Goal: Navigation & Orientation: Find specific page/section

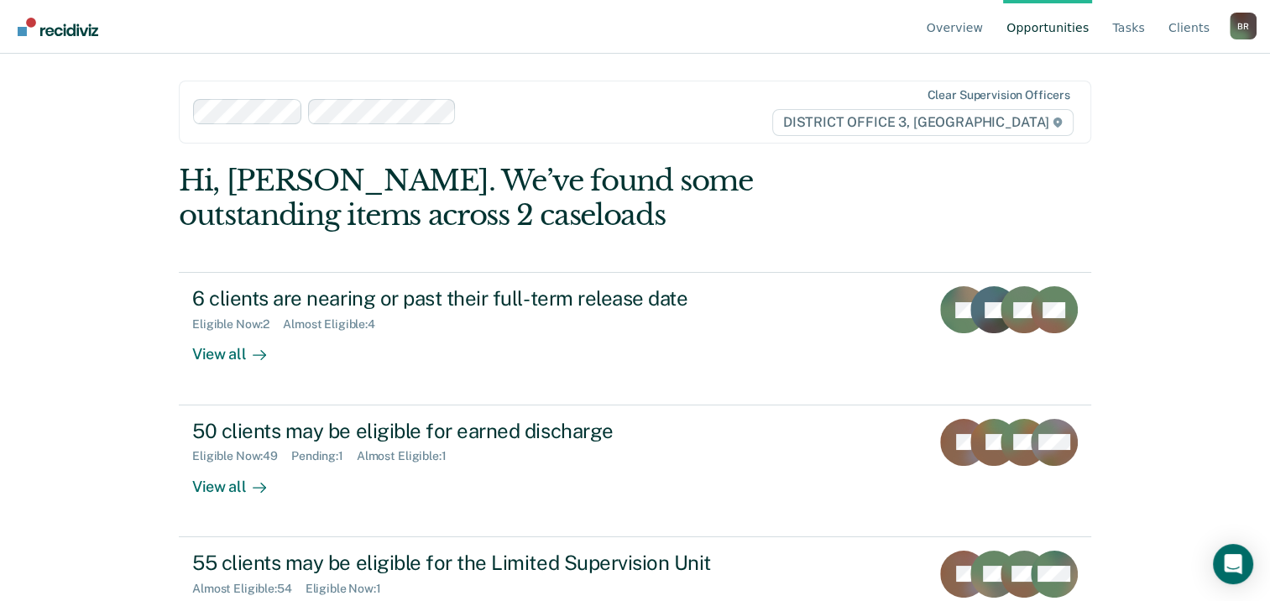
click at [1249, 27] on div "B R" at bounding box center [1243, 26] width 27 height 27
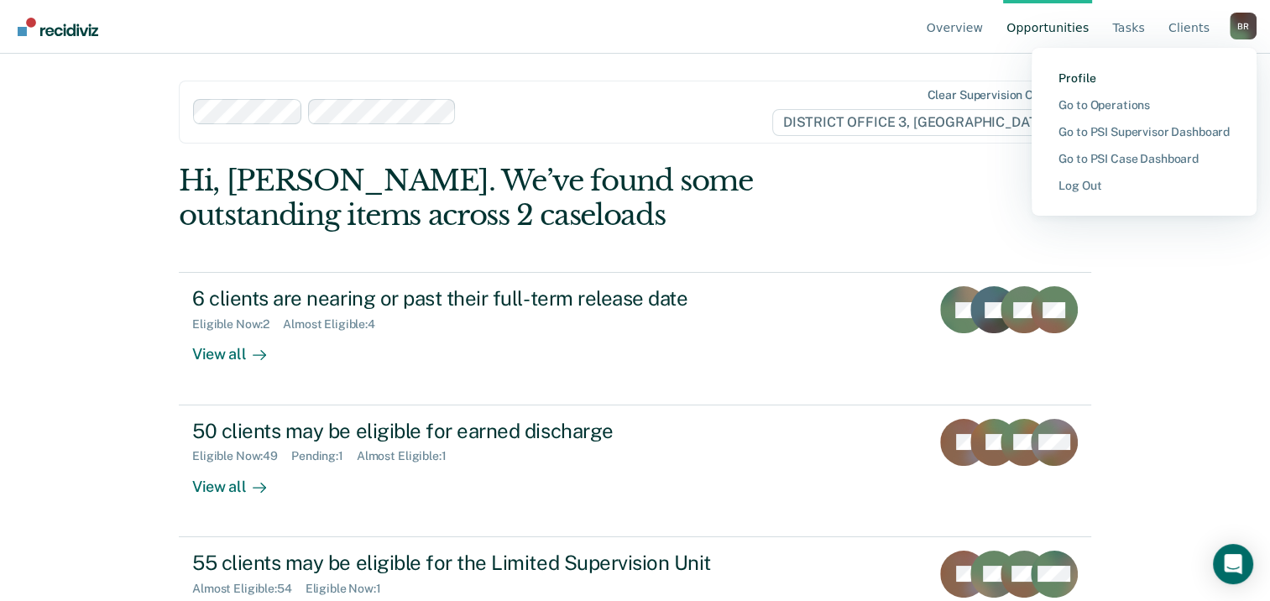
click at [1071, 77] on link "Profile" at bounding box center [1144, 78] width 171 height 14
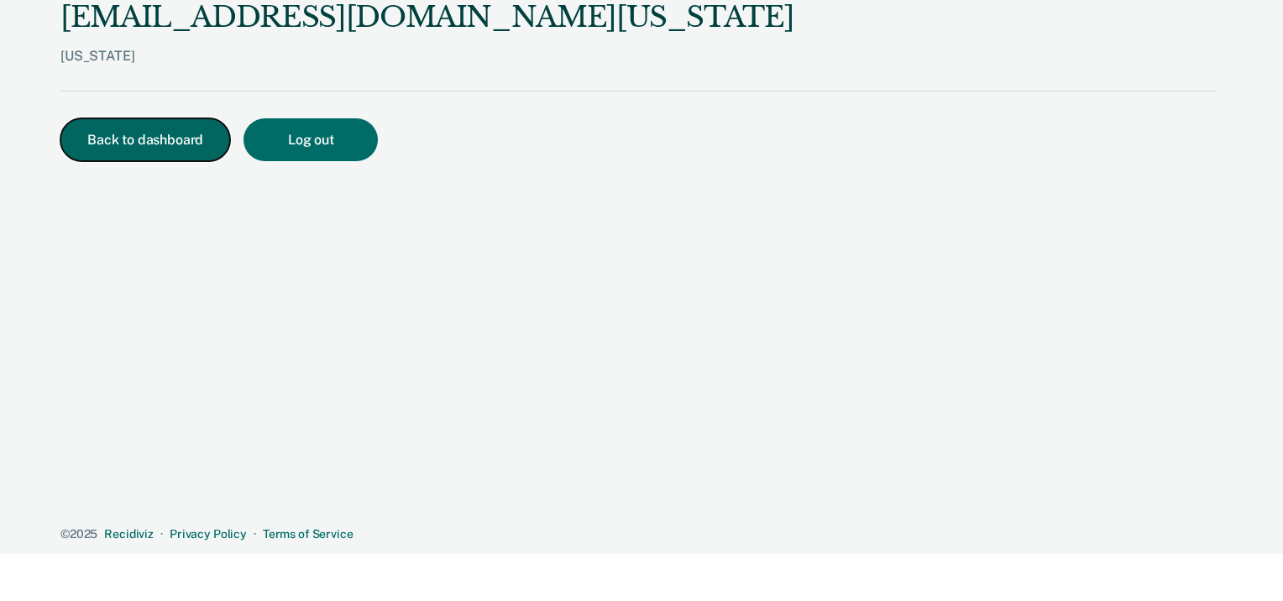
click at [150, 141] on button "Back to dashboard" at bounding box center [145, 139] width 170 height 43
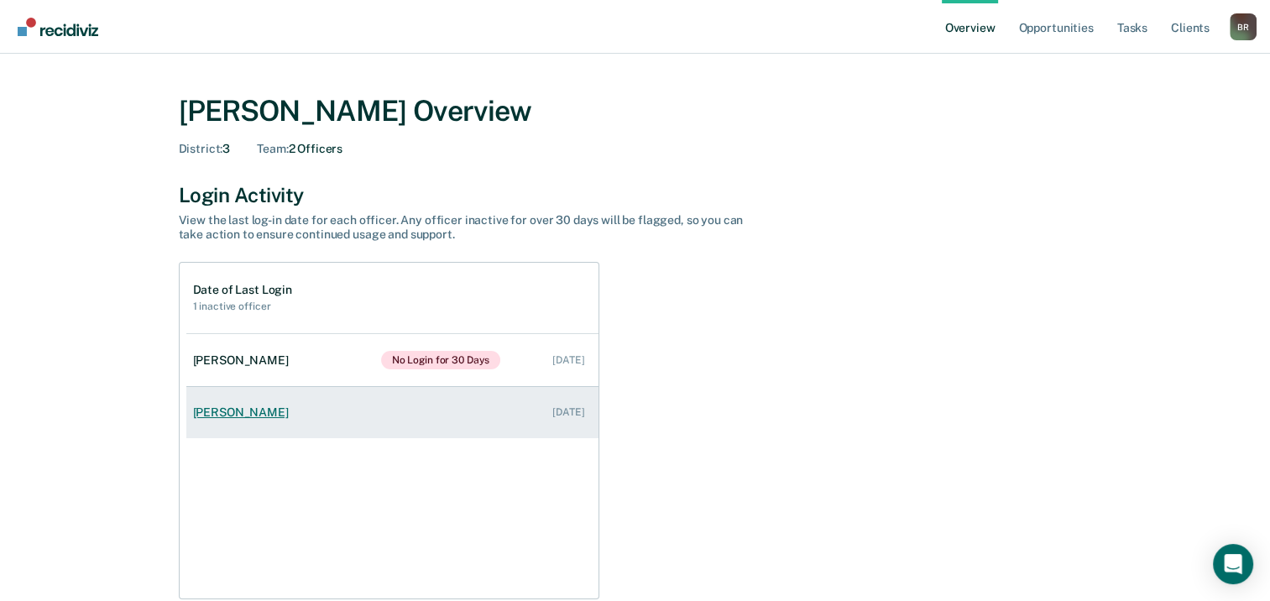
click at [227, 415] on div "[PERSON_NAME]" at bounding box center [244, 413] width 102 height 14
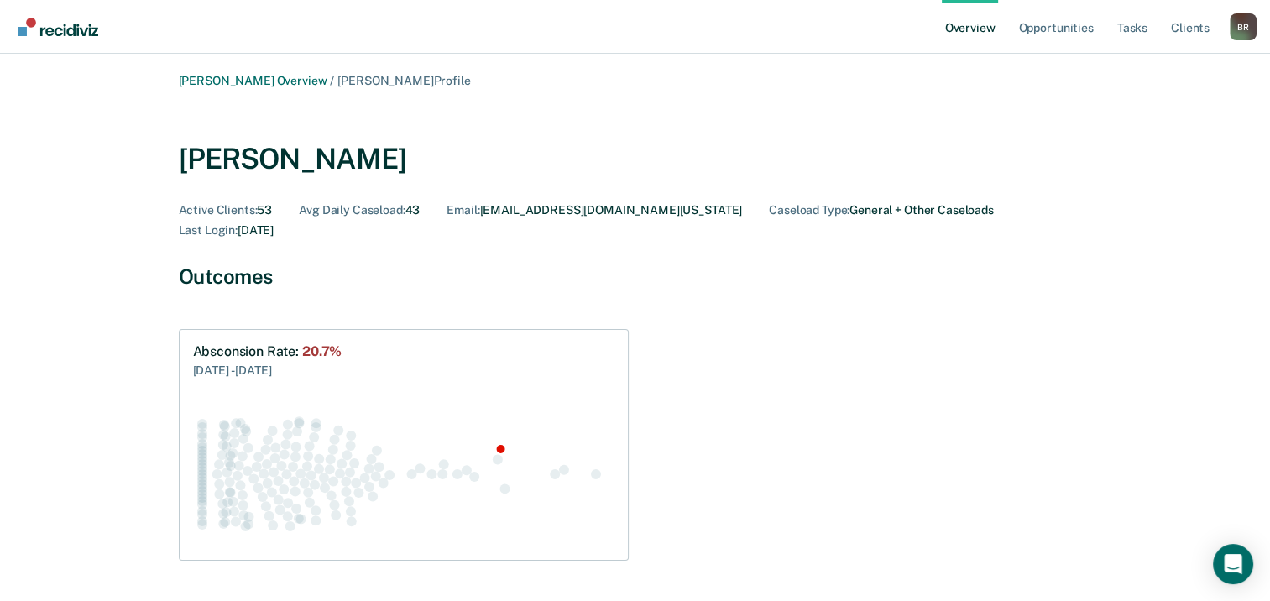
click at [1247, 35] on div "B R" at bounding box center [1243, 26] width 27 height 27
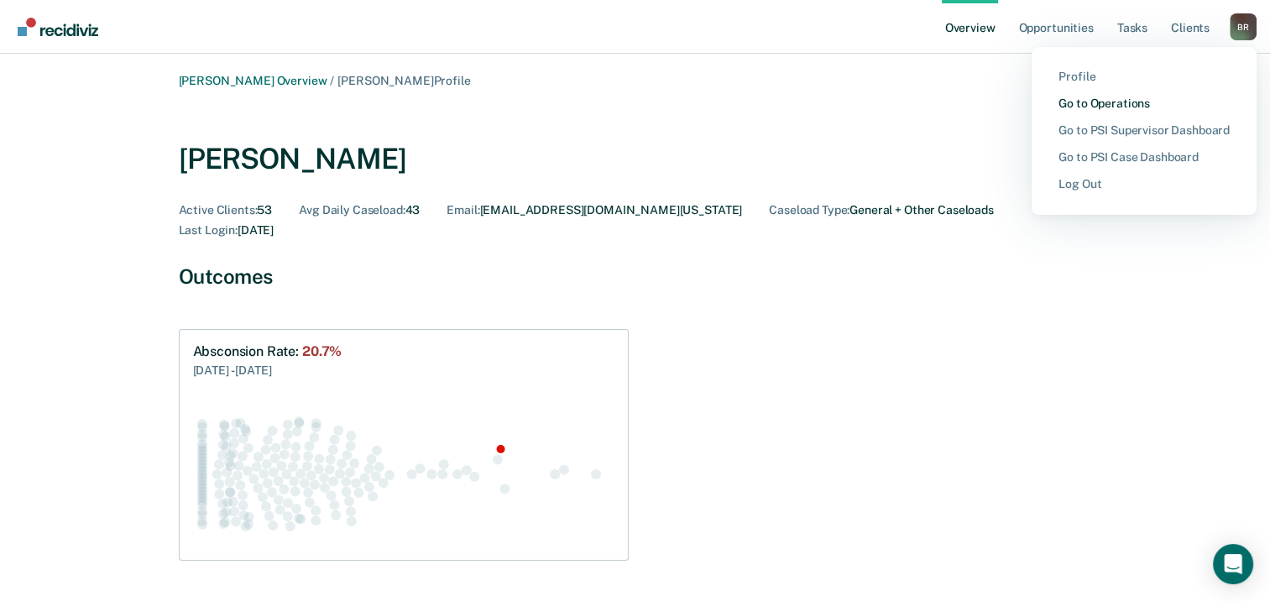
click at [1082, 103] on link "Go to Operations" at bounding box center [1144, 104] width 171 height 14
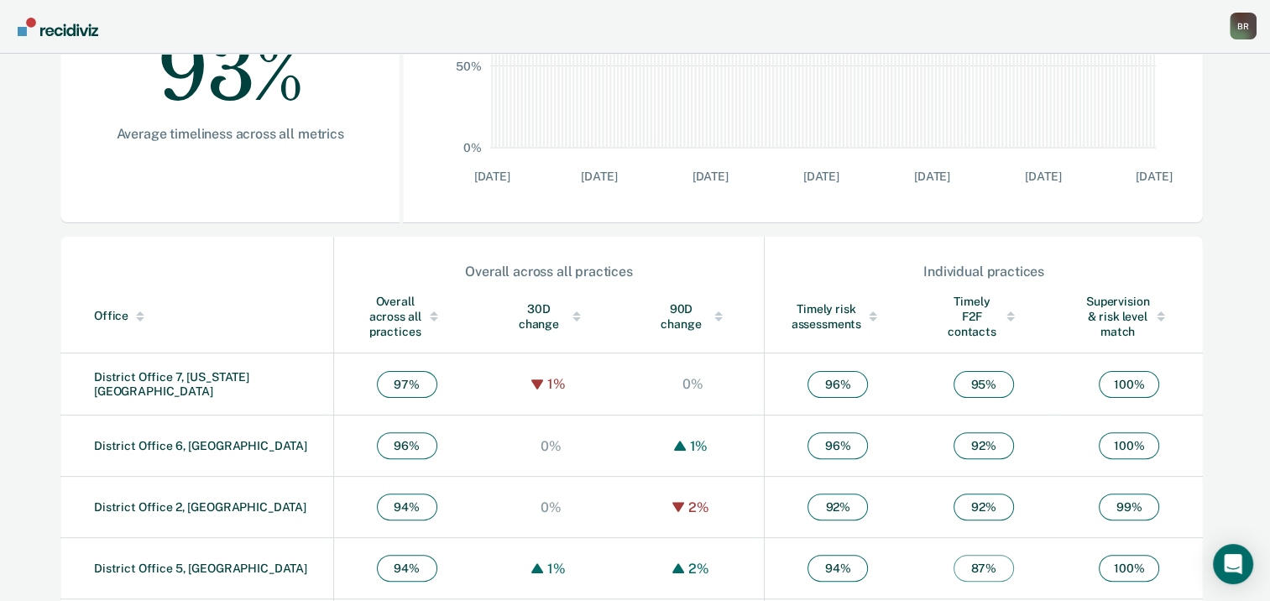
scroll to position [163, 0]
